Goal: Information Seeking & Learning: Learn about a topic

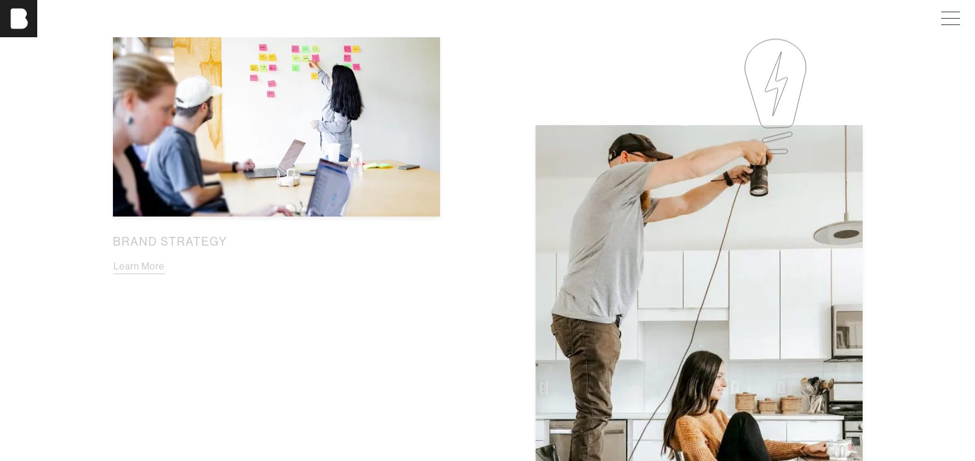
scroll to position [758, 0]
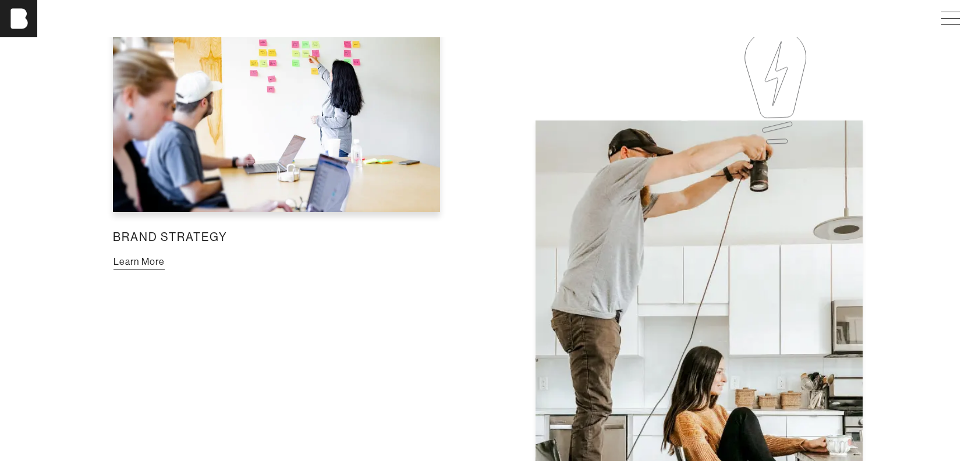
click at [165, 254] on button "Learn More" at bounding box center [139, 261] width 52 height 15
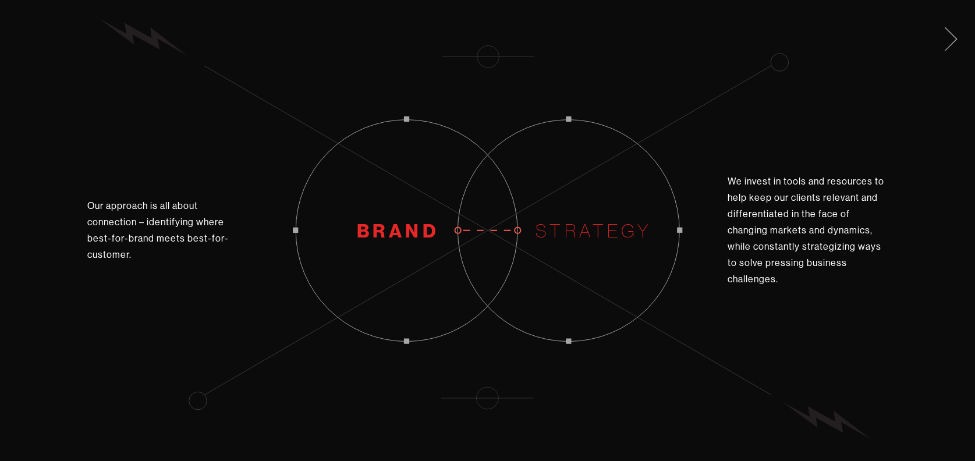
click at [952, 41] on span at bounding box center [949, 37] width 24 height 19
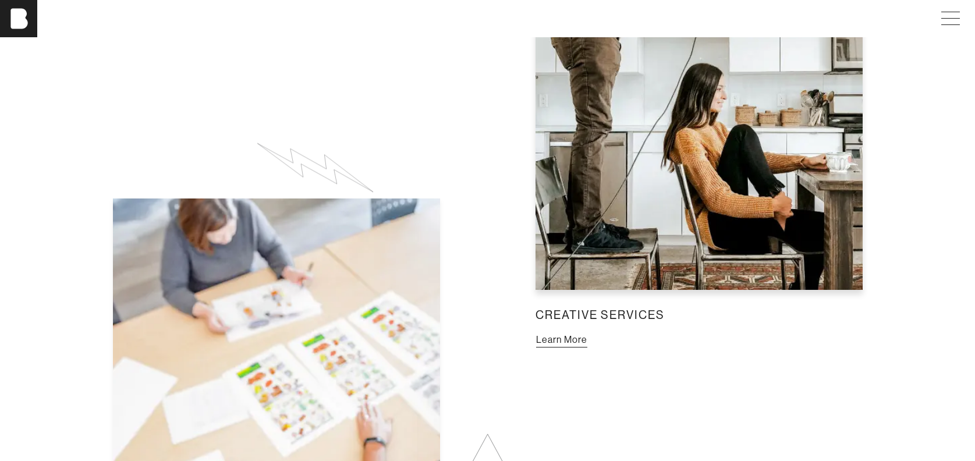
scroll to position [1041, 0]
click at [588, 333] on button "Learn More" at bounding box center [562, 340] width 52 height 15
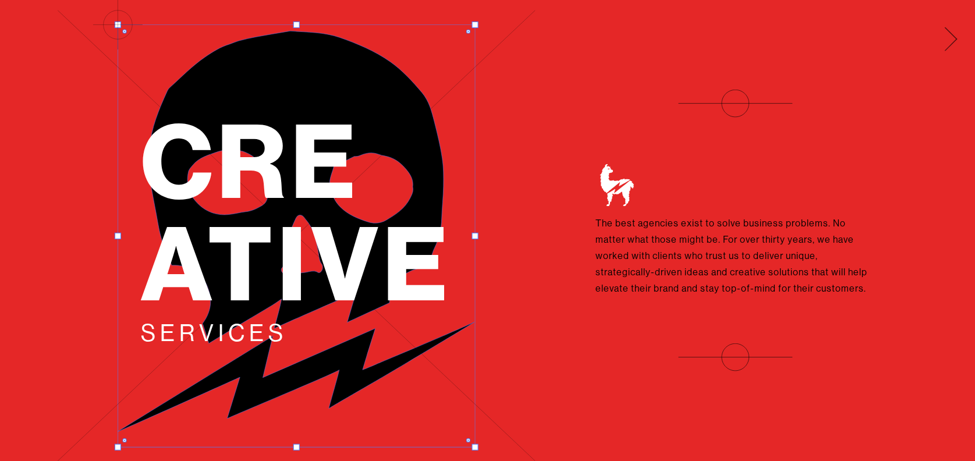
click at [953, 30] on span at bounding box center [949, 37] width 24 height 19
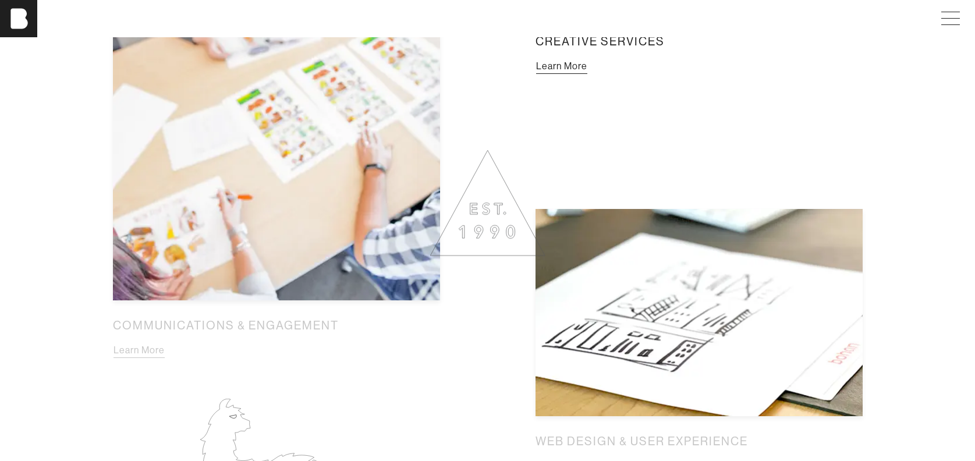
scroll to position [1321, 0]
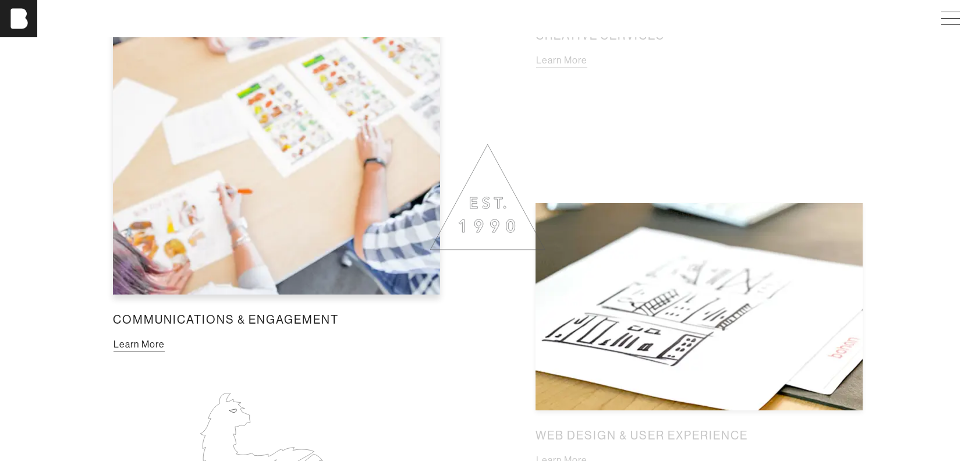
click at [165, 337] on button "Learn More" at bounding box center [139, 344] width 52 height 15
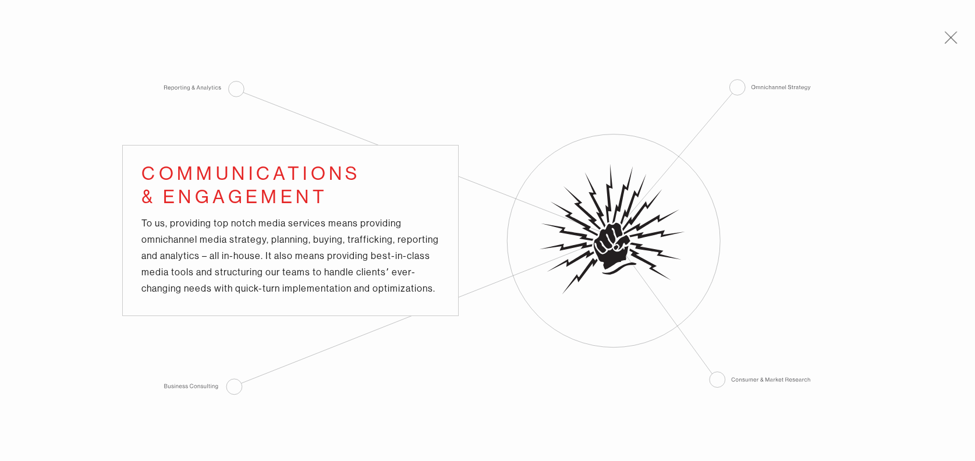
click at [88, 281] on div "Communications & Engagement To us, providing top notch media services means pro…" at bounding box center [487, 230] width 975 height 461
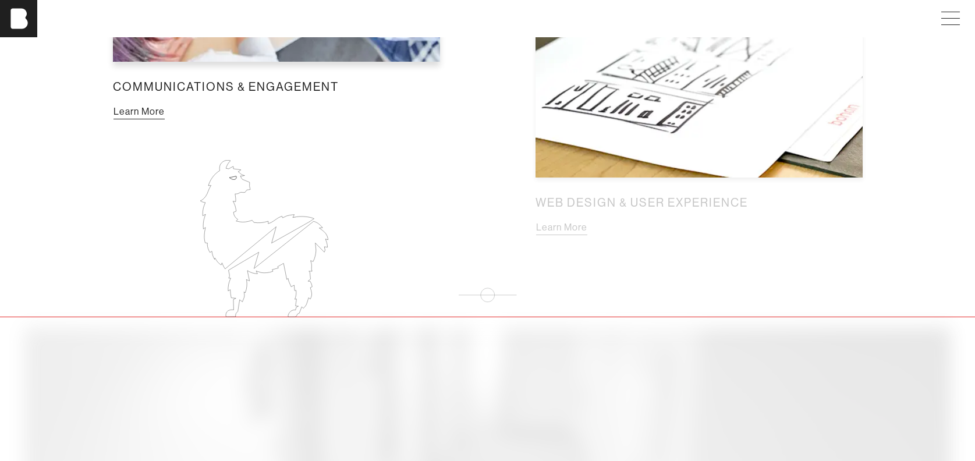
scroll to position [1560, 0]
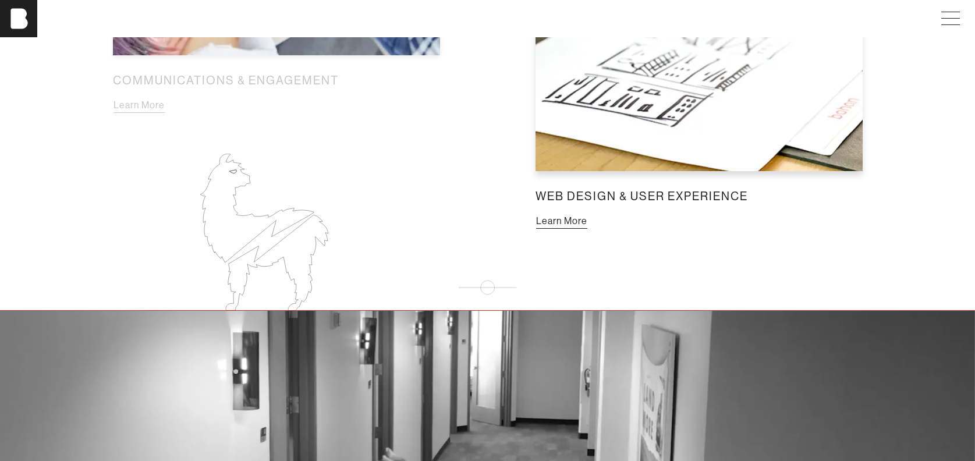
click at [588, 214] on button "Learn More" at bounding box center [562, 221] width 52 height 15
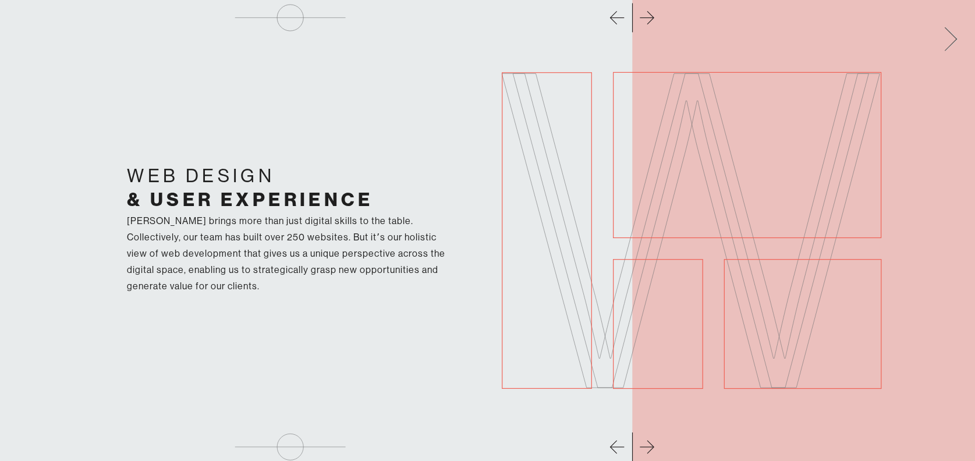
click at [952, 36] on span at bounding box center [949, 37] width 24 height 19
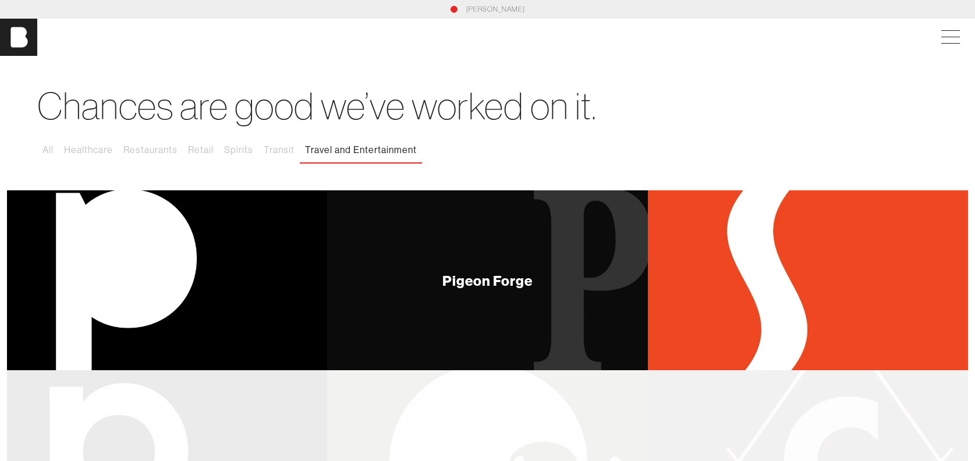
click at [481, 247] on div "Pigeon Forge" at bounding box center [487, 280] width 320 height 180
